Goal: Check status

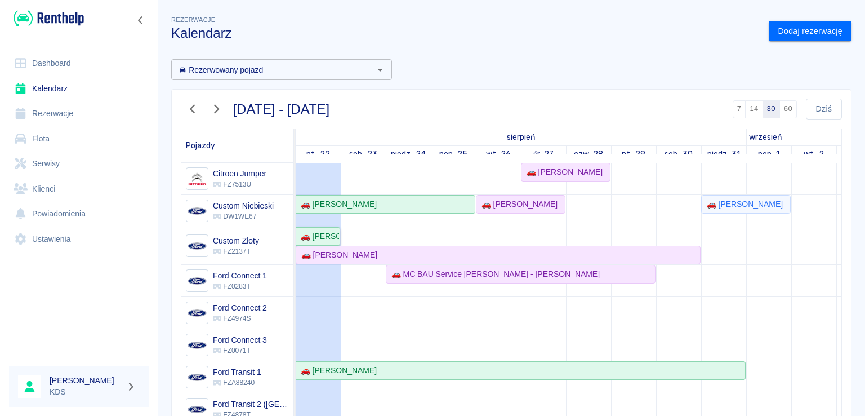
click at [322, 230] on div "🚗 [PERSON_NAME]" at bounding box center [317, 236] width 43 height 12
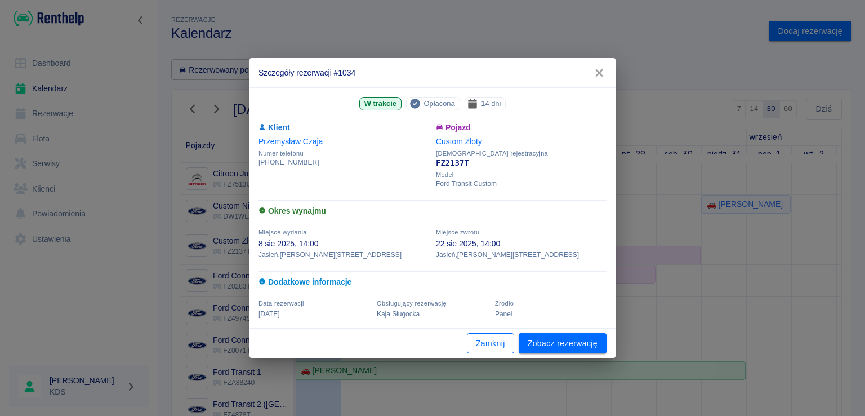
click at [493, 343] on button "Zamknij" at bounding box center [490, 343] width 47 height 21
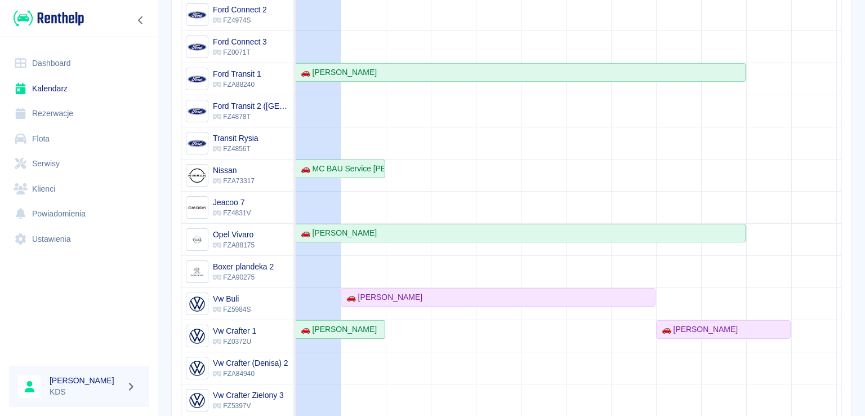
scroll to position [211, 0]
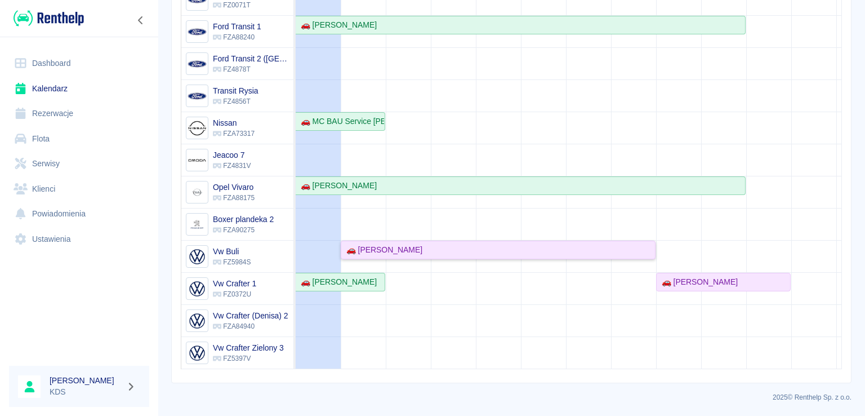
click at [420, 246] on div "🚗 [PERSON_NAME]" at bounding box center [382, 250] width 81 height 12
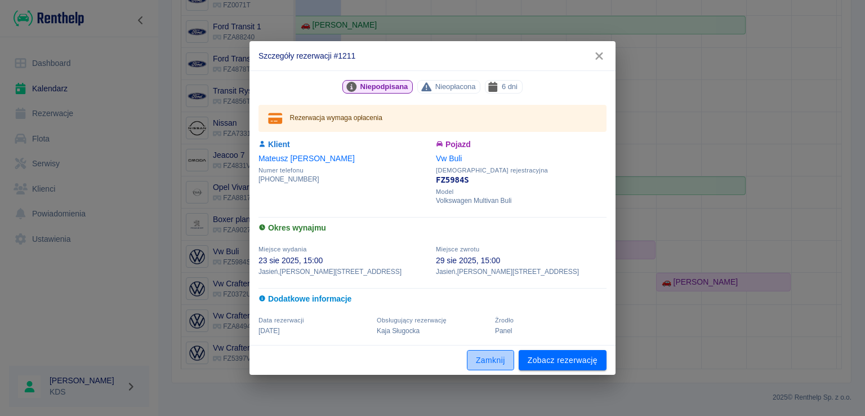
click at [482, 356] on button "Zamknij" at bounding box center [490, 360] width 47 height 21
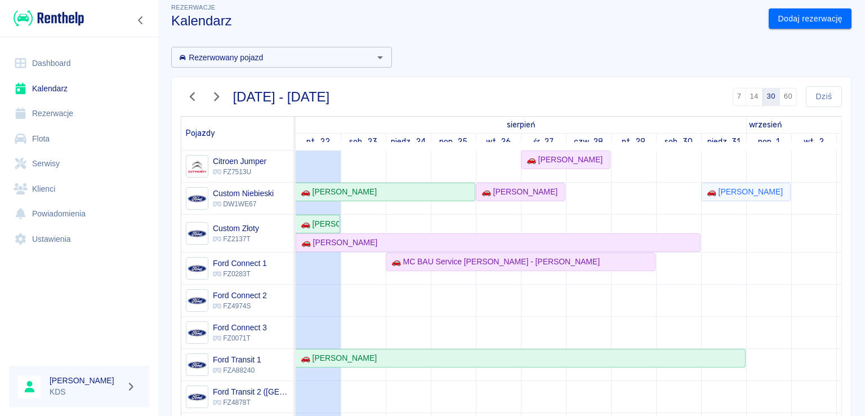
scroll to position [0, 0]
